Goal: Transaction & Acquisition: Obtain resource

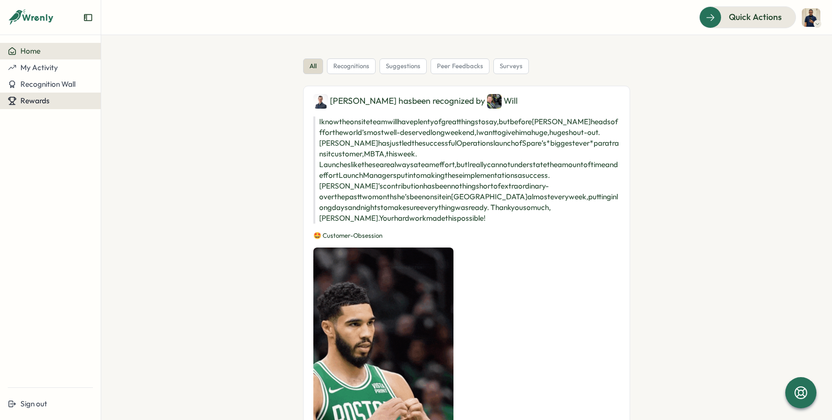
click at [69, 104] on div "Rewards" at bounding box center [50, 100] width 85 height 9
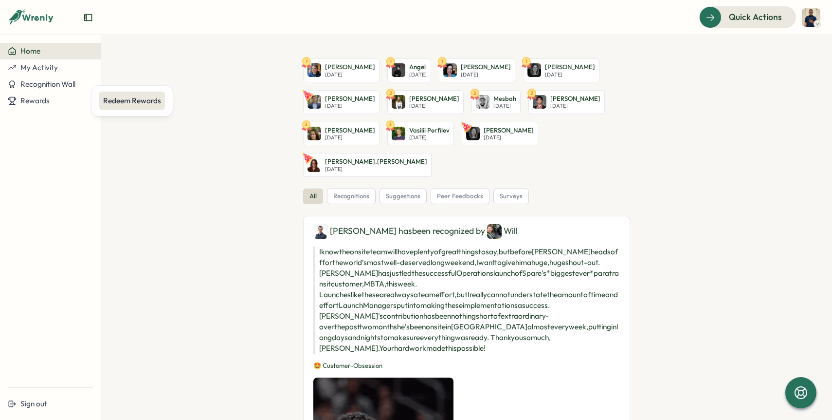
click at [119, 98] on div "Redeem Rewards" at bounding box center [132, 100] width 58 height 11
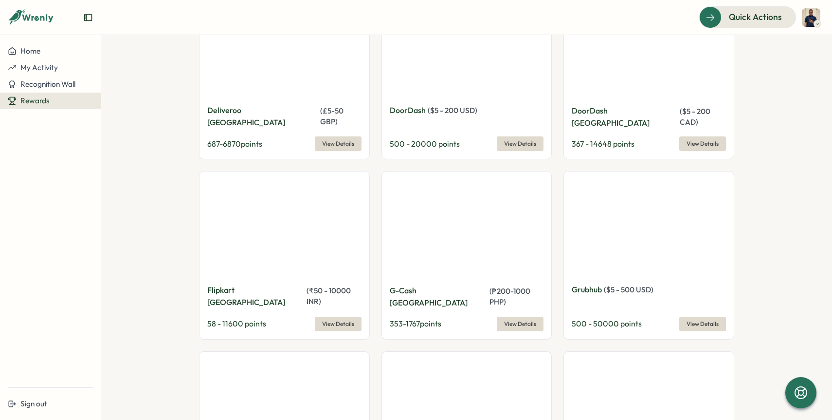
scroll to position [1598, 0]
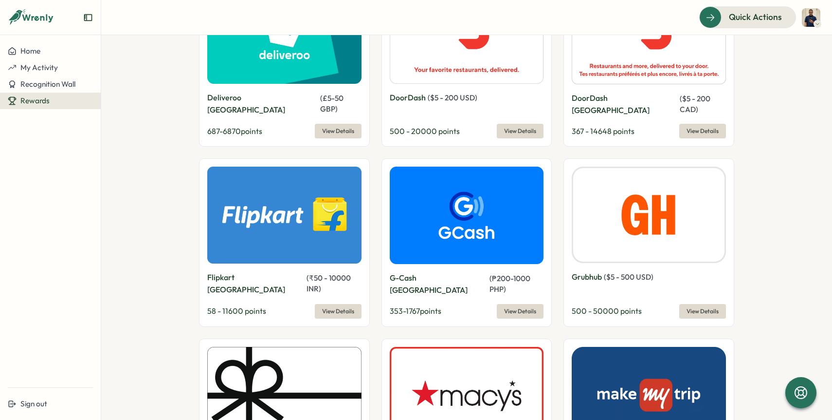
click at [466, 186] on img at bounding box center [467, 214] width 154 height 97
click at [509, 304] on span "View Details" at bounding box center [520, 311] width 32 height 14
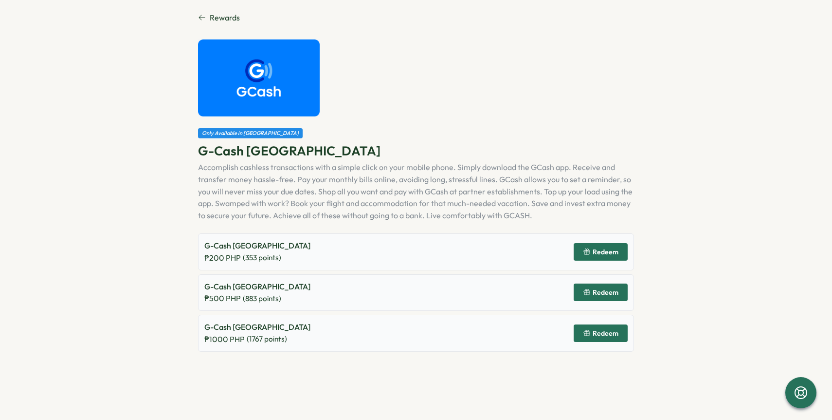
click at [607, 292] on span "Redeem" at bounding box center [606, 292] width 26 height 7
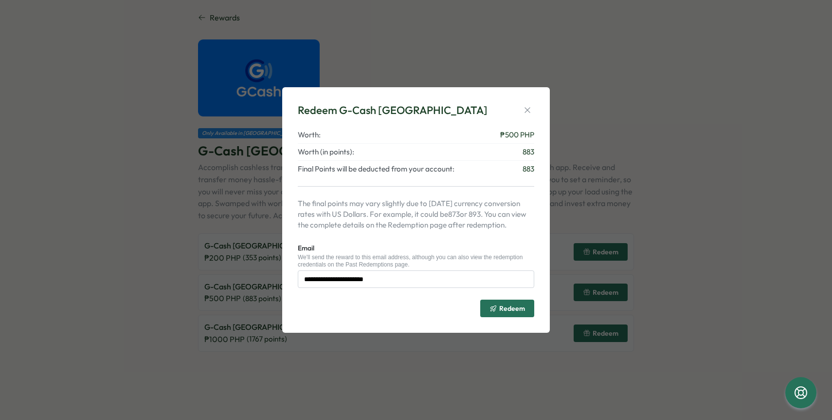
click at [503, 306] on span "Redeem" at bounding box center [512, 308] width 26 height 7
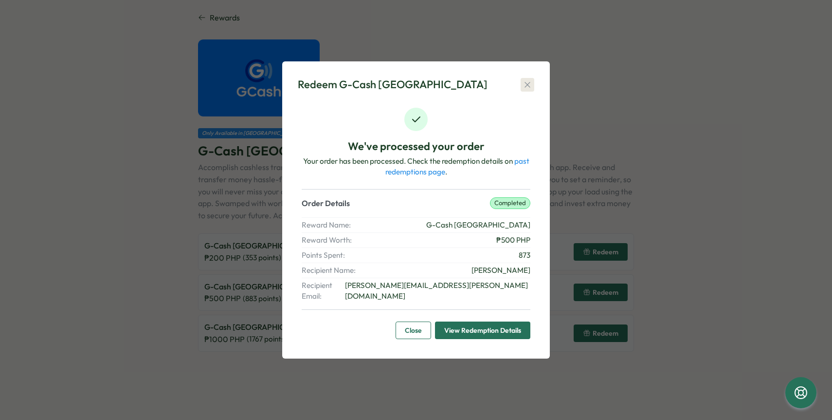
click at [527, 87] on icon "button" at bounding box center [528, 85] width 10 height 10
